Goal: Information Seeking & Learning: Learn about a topic

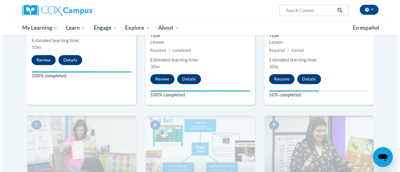
scroll to position [402, 0]
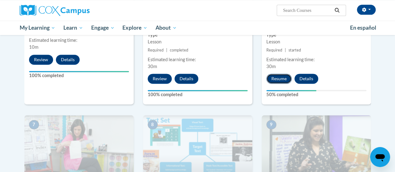
click at [277, 80] on button "Resume" at bounding box center [278, 79] width 25 height 10
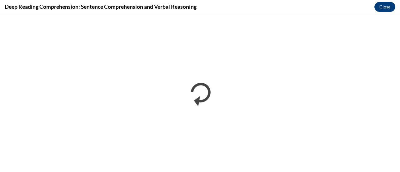
scroll to position [0, 0]
